Goal: Task Accomplishment & Management: Manage account settings

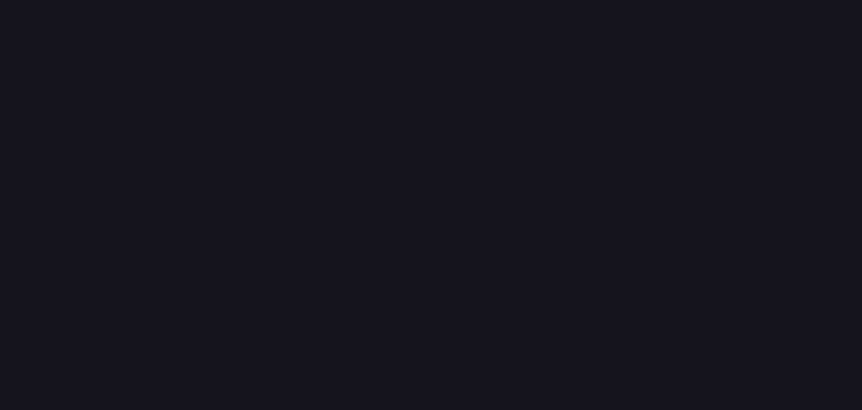
click at [527, 172] on img at bounding box center [532, 185] width 79 height 57
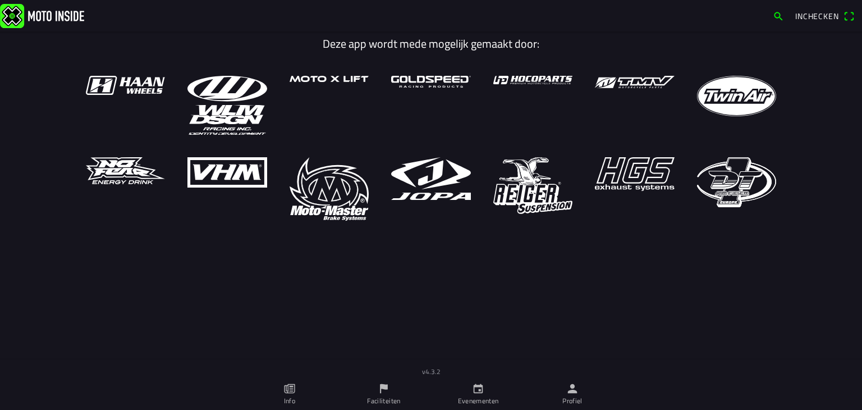
click at [573, 389] on icon "person" at bounding box center [573, 389] width 10 height 10
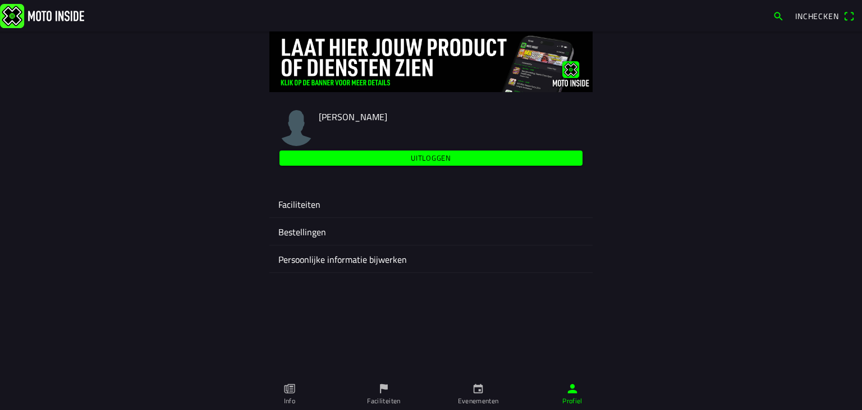
click at [296, 206] on ion-label "Faciliteiten" at bounding box center [430, 203] width 305 height 13
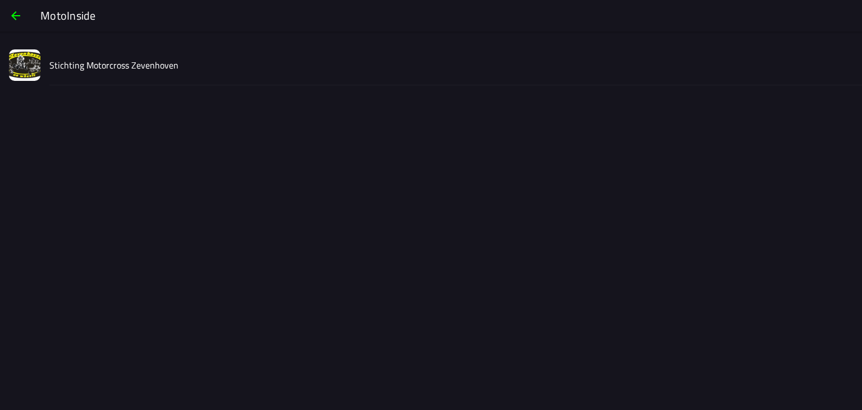
click at [0, 0] on slot "Stichting Motorcross Zevenhoven" at bounding box center [0, 0] width 0 height 0
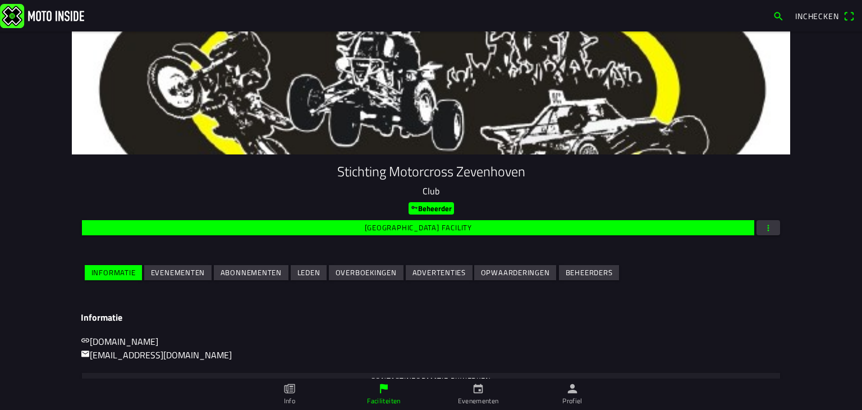
click at [0, 0] on slot "Evenementen" at bounding box center [0, 0] width 0 height 0
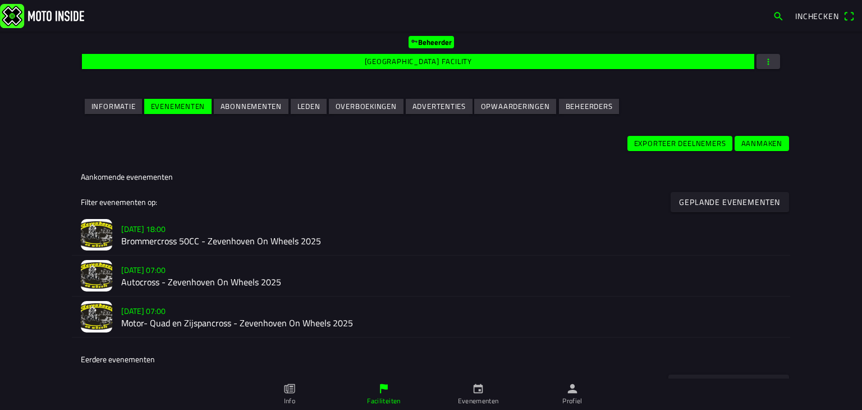
scroll to position [168, 0]
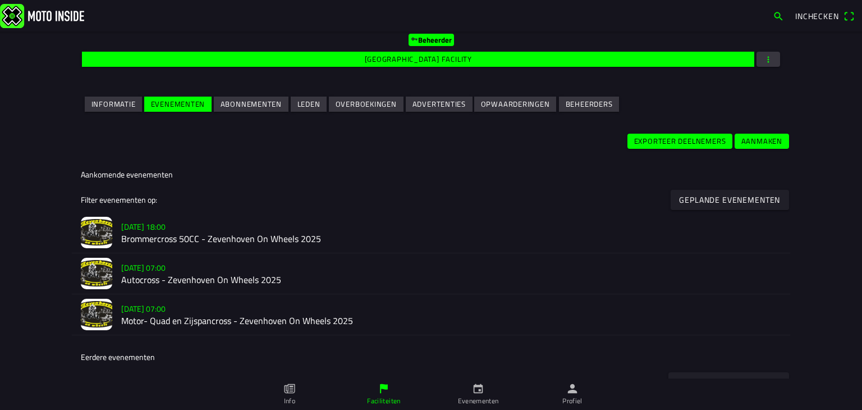
click at [0, 0] on slot "[DATE] 18:00" at bounding box center [0, 0] width 0 height 0
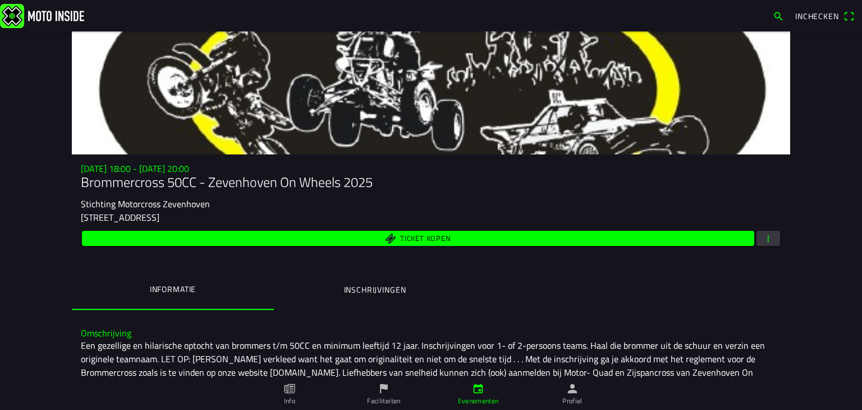
click at [763, 236] on span "button" at bounding box center [768, 238] width 10 height 15
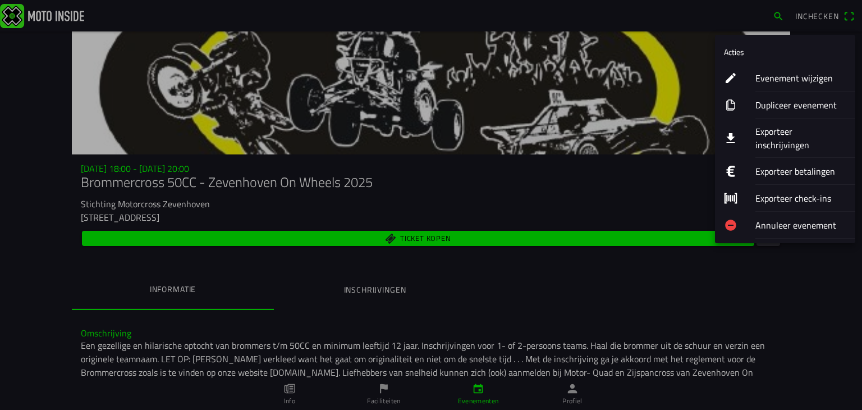
click at [793, 132] on ion-label "Exporteer inschrijvingen" at bounding box center [800, 138] width 91 height 27
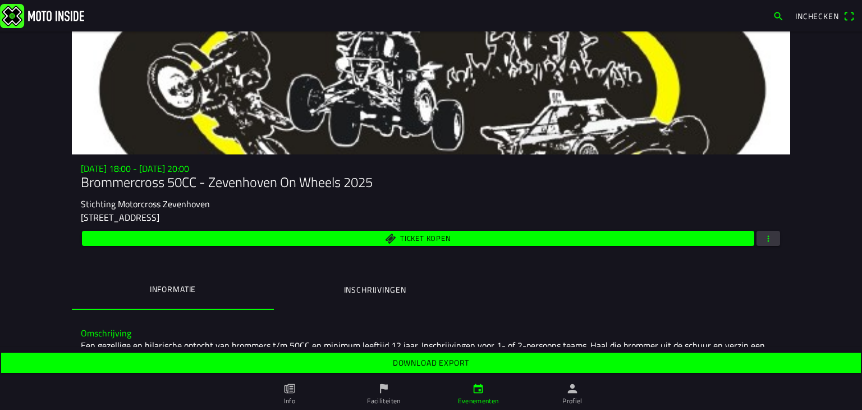
click at [0, 0] on slot "Download export" at bounding box center [0, 0] width 0 height 0
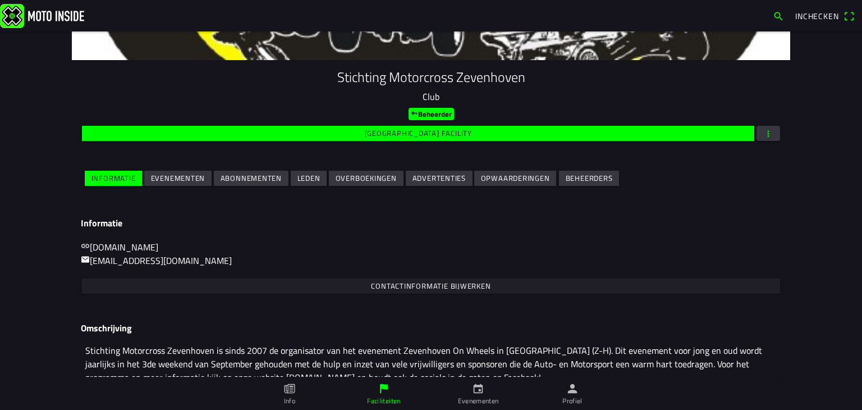
scroll to position [112, 0]
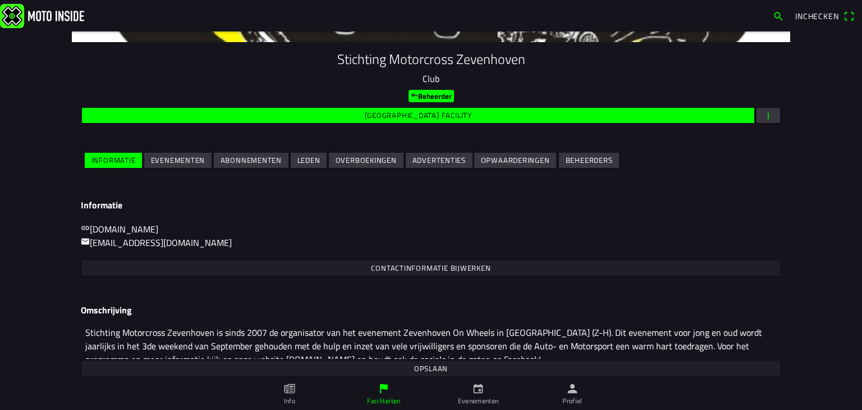
click at [0, 0] on slot "Evenementen" at bounding box center [0, 0] width 0 height 0
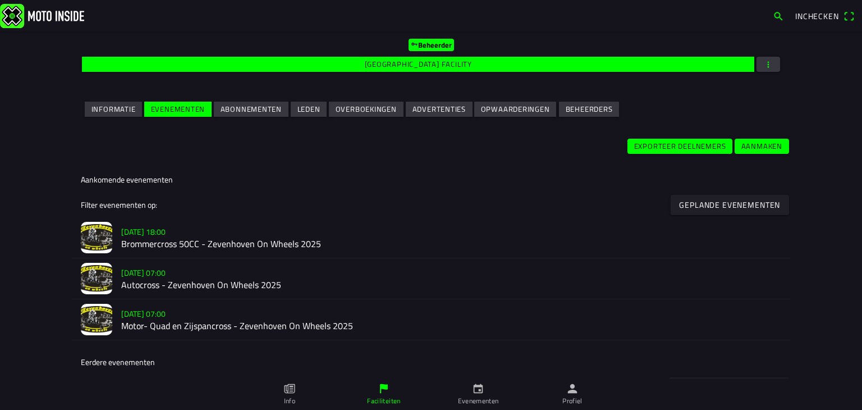
scroll to position [168, 0]
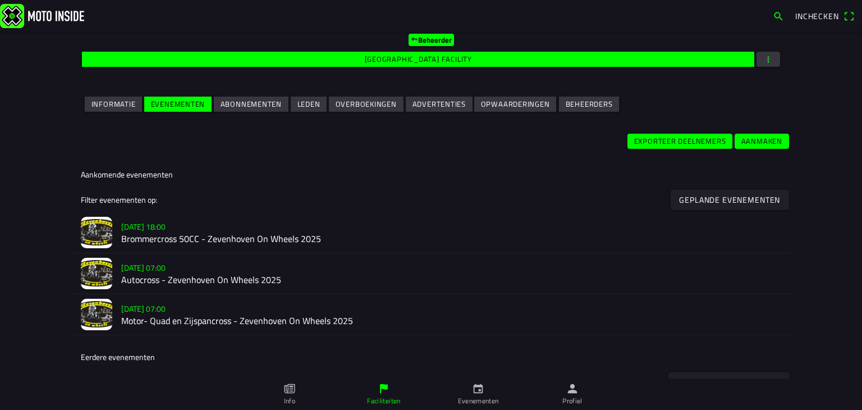
click at [0, 0] on slot "[DATE] 07:00" at bounding box center [0, 0] width 0 height 0
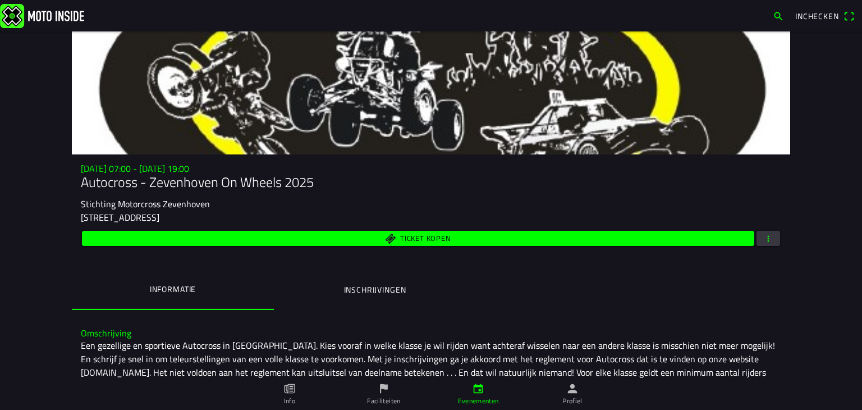
click at [763, 241] on span "button" at bounding box center [768, 238] width 10 height 15
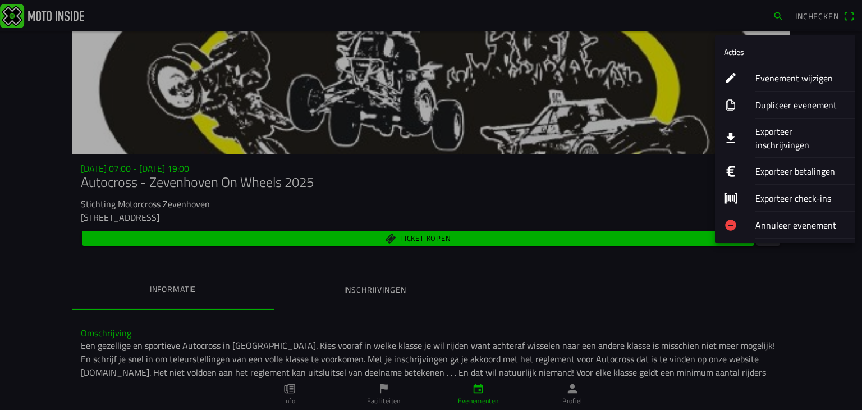
click at [783, 134] on ion-label "Exporteer inschrijvingen" at bounding box center [800, 138] width 91 height 27
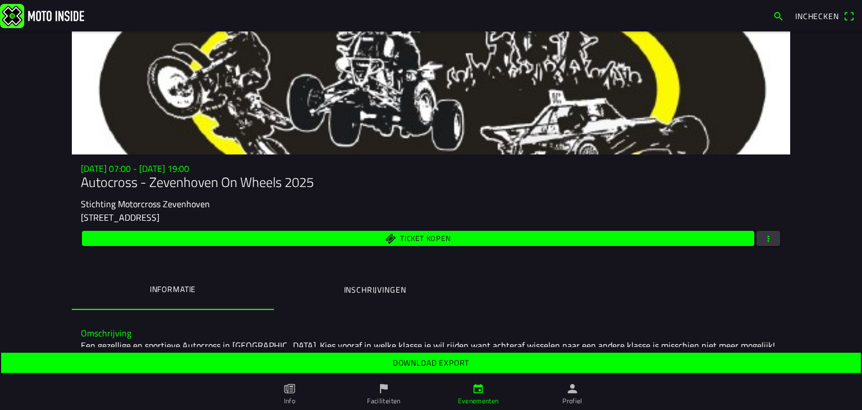
click at [0, 0] on slot "Download export" at bounding box center [0, 0] width 0 height 0
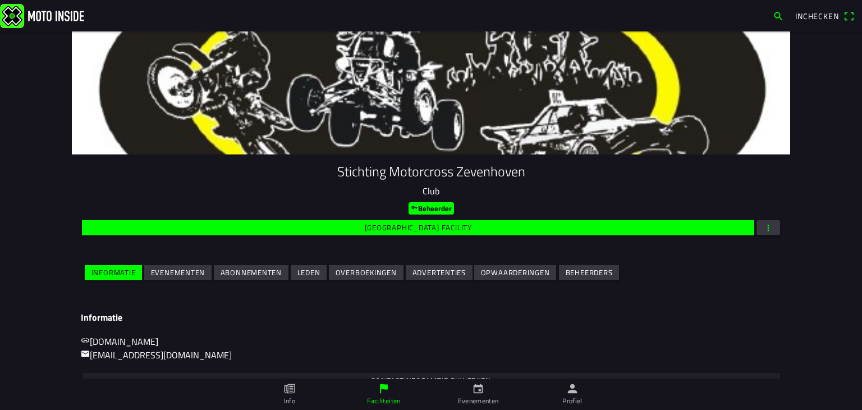
click at [0, 0] on slot "Evenementen" at bounding box center [0, 0] width 0 height 0
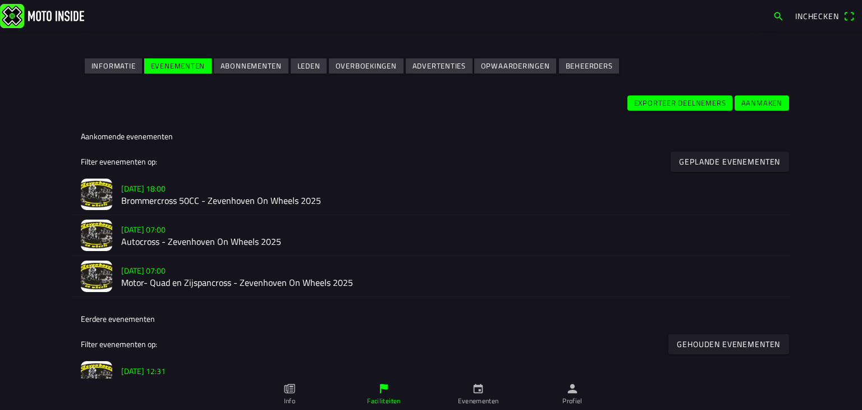
scroll to position [224, 0]
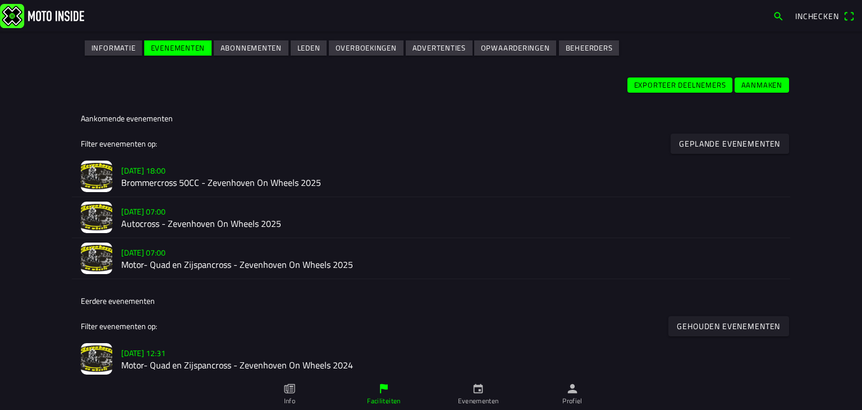
click at [153, 260] on h2 "Motor- Quad en Zijspancross - Zevenhoven On Wheels 2025" at bounding box center [451, 265] width 660 height 11
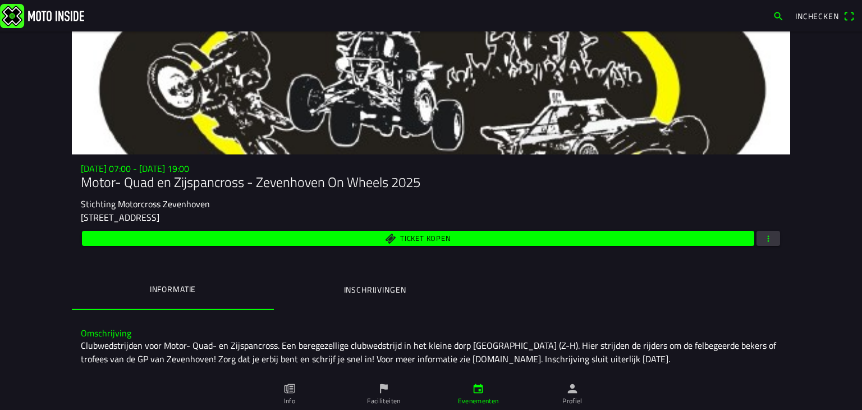
click at [765, 238] on span "button" at bounding box center [768, 238] width 10 height 15
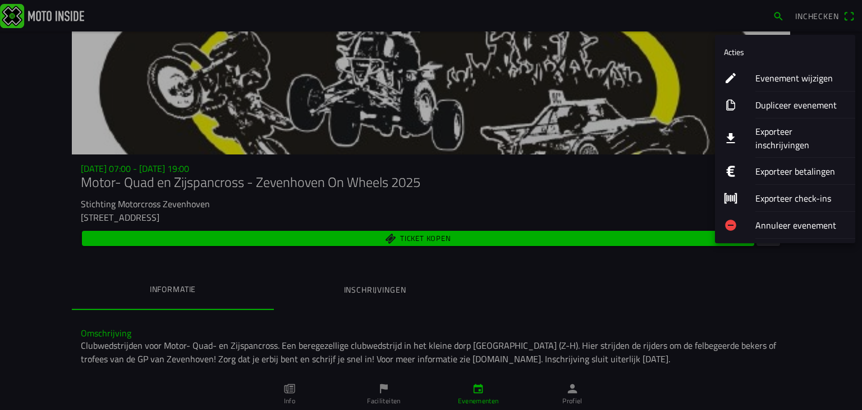
click at [774, 130] on ion-label "Exporteer inschrijvingen" at bounding box center [800, 138] width 91 height 27
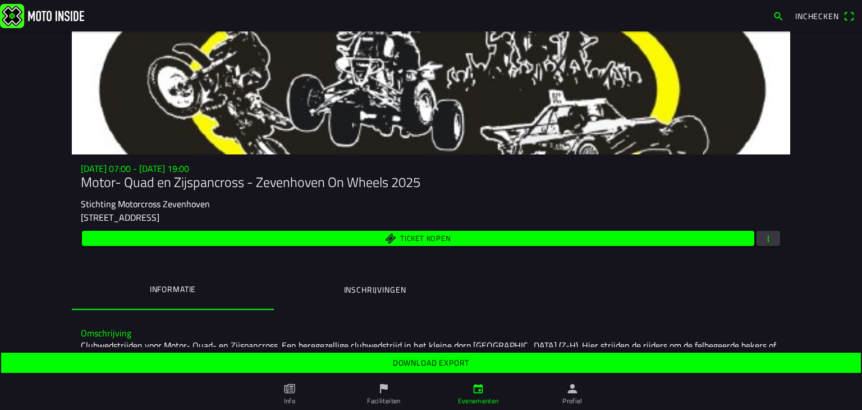
click at [0, 0] on slot "Download export" at bounding box center [0, 0] width 0 height 0
